Goal: Find specific page/section: Find specific page/section

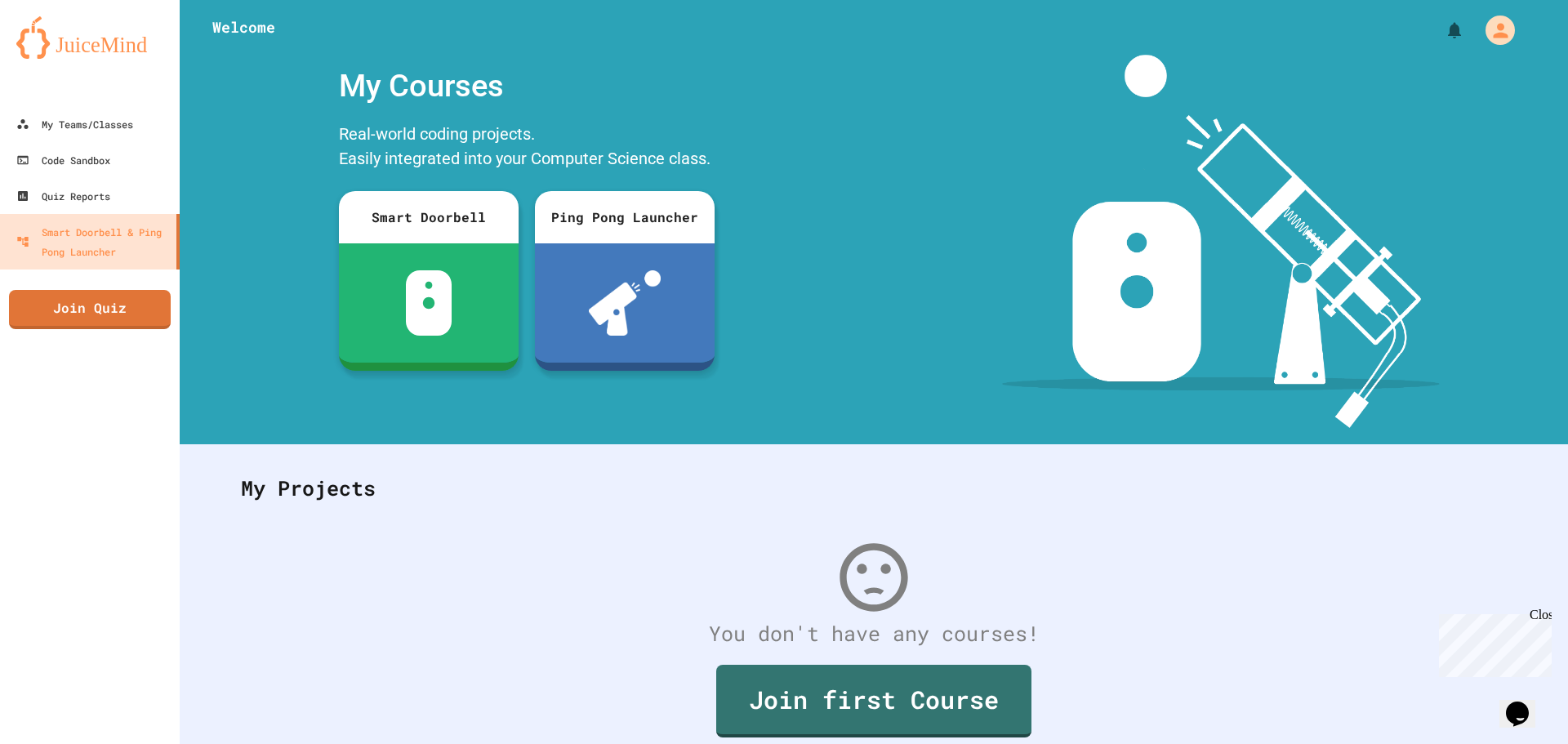
click at [1225, 177] on img at bounding box center [1221, 241] width 438 height 373
drag, startPoint x: 1172, startPoint y: 182, endPoint x: 1159, endPoint y: 160, distance: 25.6
click at [1172, 182] on img at bounding box center [1221, 241] width 438 height 373
